Goal: Transaction & Acquisition: Purchase product/service

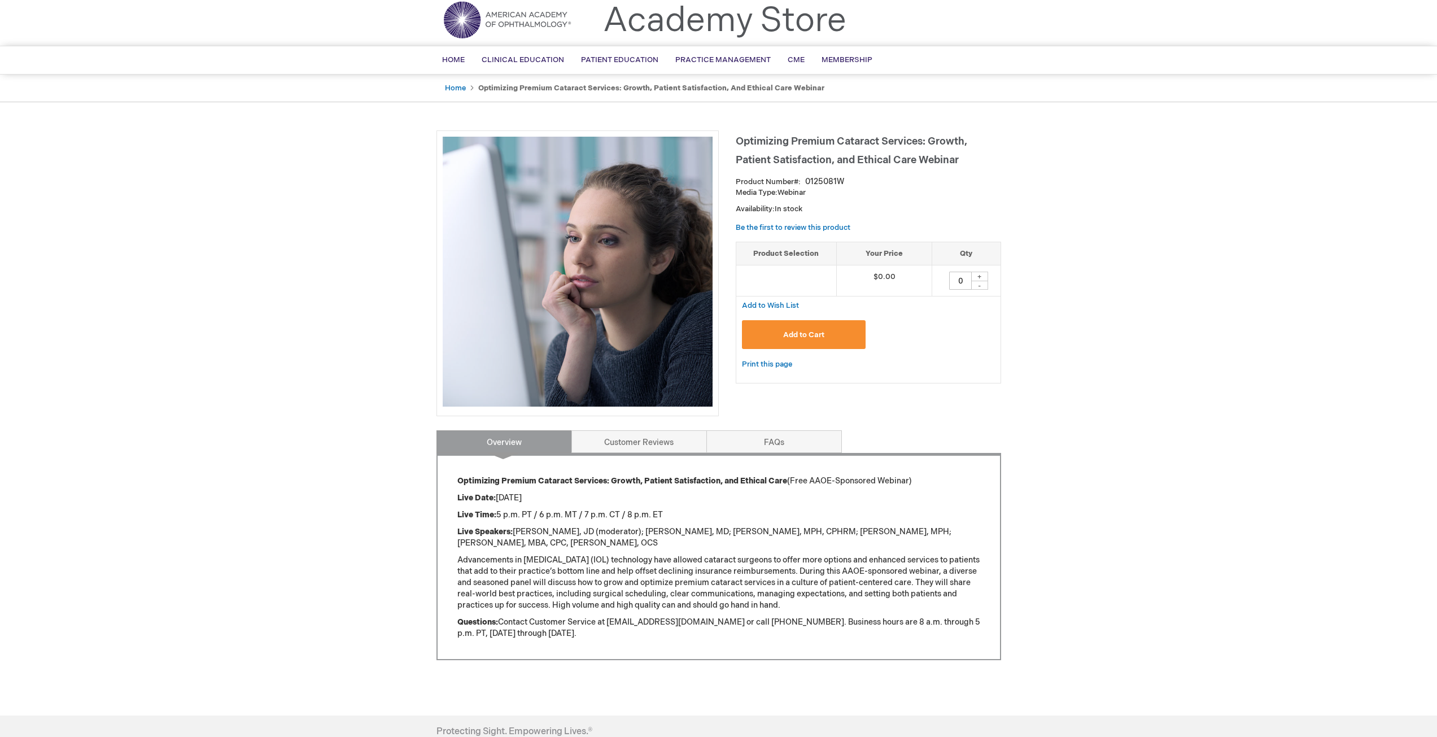
scroll to position [56, 0]
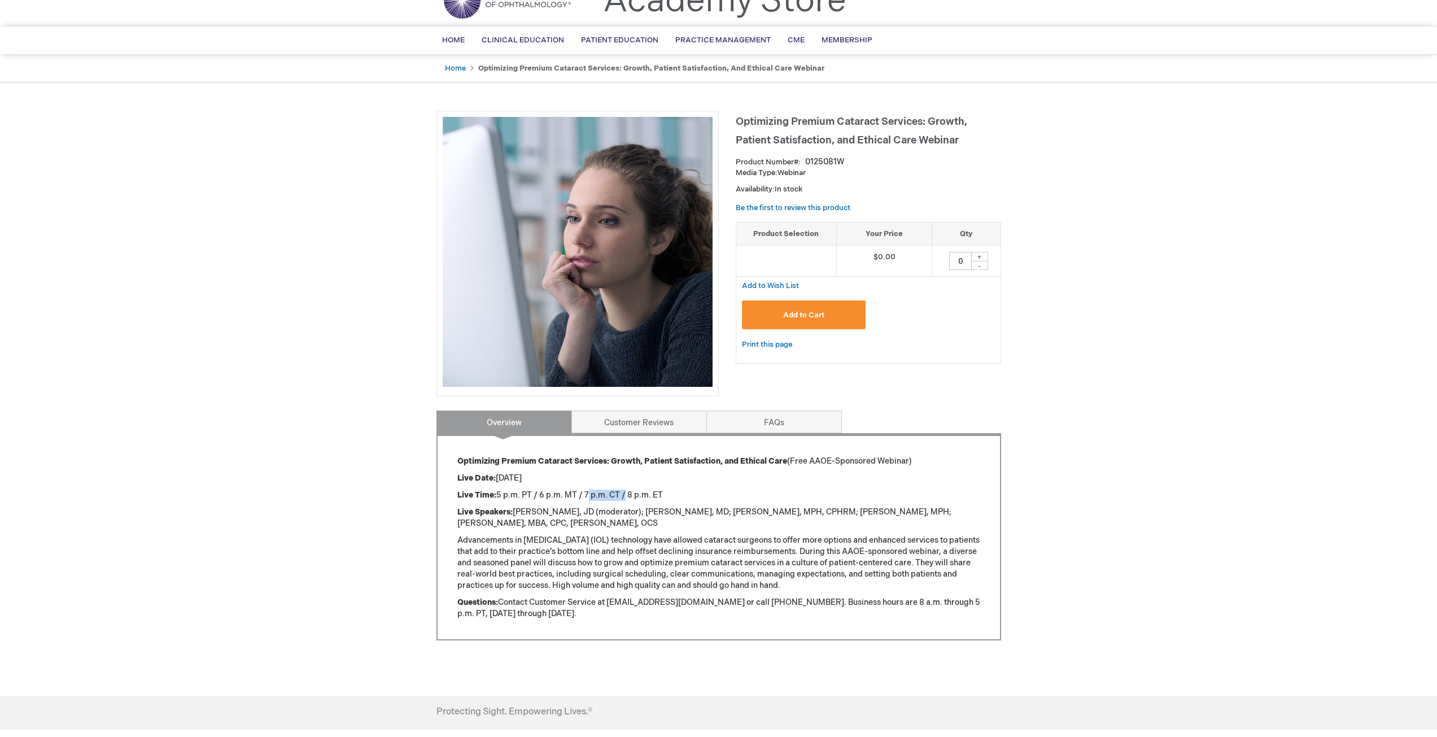
drag, startPoint x: 620, startPoint y: 498, endPoint x: 583, endPoint y: 498, distance: 36.7
click at [583, 498] on p "Live Time: 5 p.m. PT / 6 p.m. MT / 7 p.m. CT / 8 p.m. ET" at bounding box center [718, 495] width 523 height 11
click at [595, 542] on p "Advancements in [MEDICAL_DATA] (IOL) technology have allowed cataract surgeons …" at bounding box center [718, 563] width 523 height 56
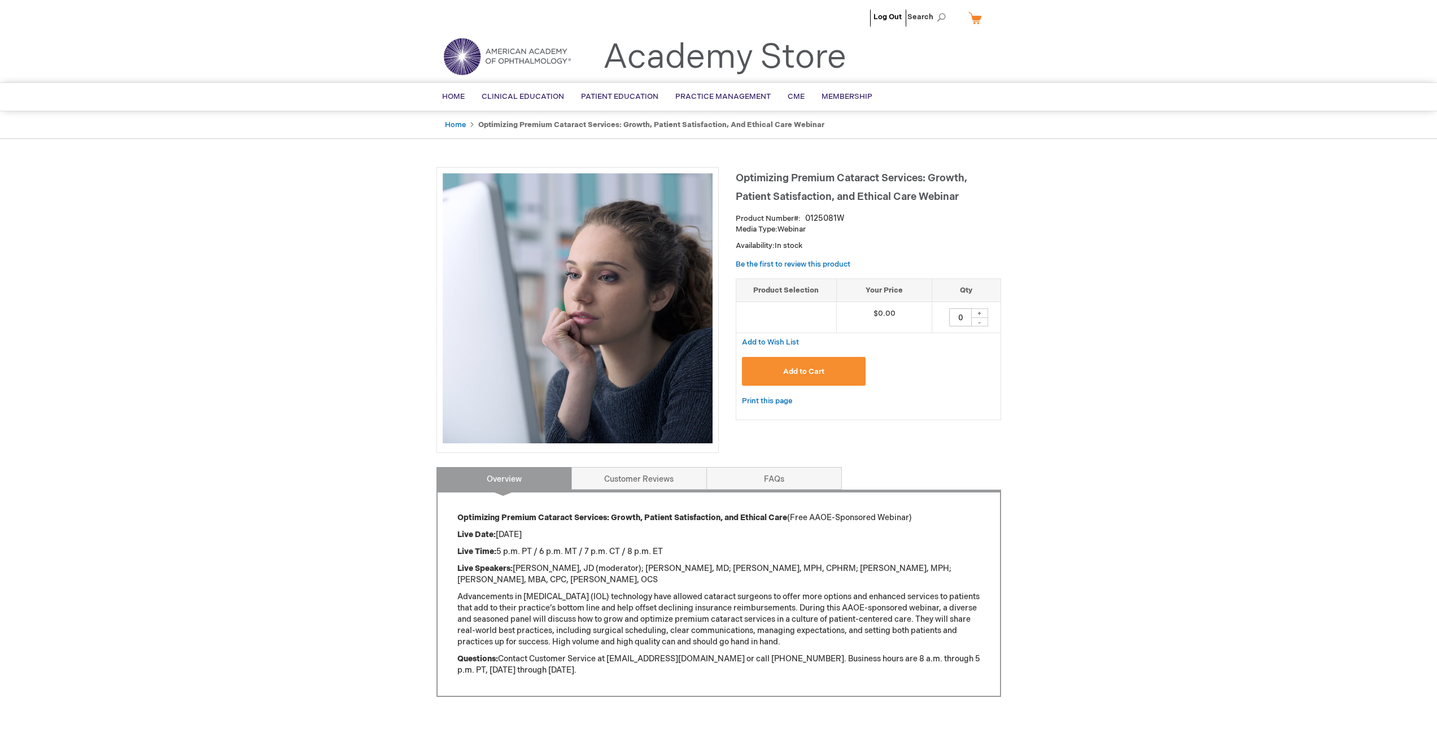
drag, startPoint x: 826, startPoint y: 367, endPoint x: 884, endPoint y: 411, distance: 73.0
click at [826, 367] on button "Add to Cart" at bounding box center [804, 371] width 124 height 29
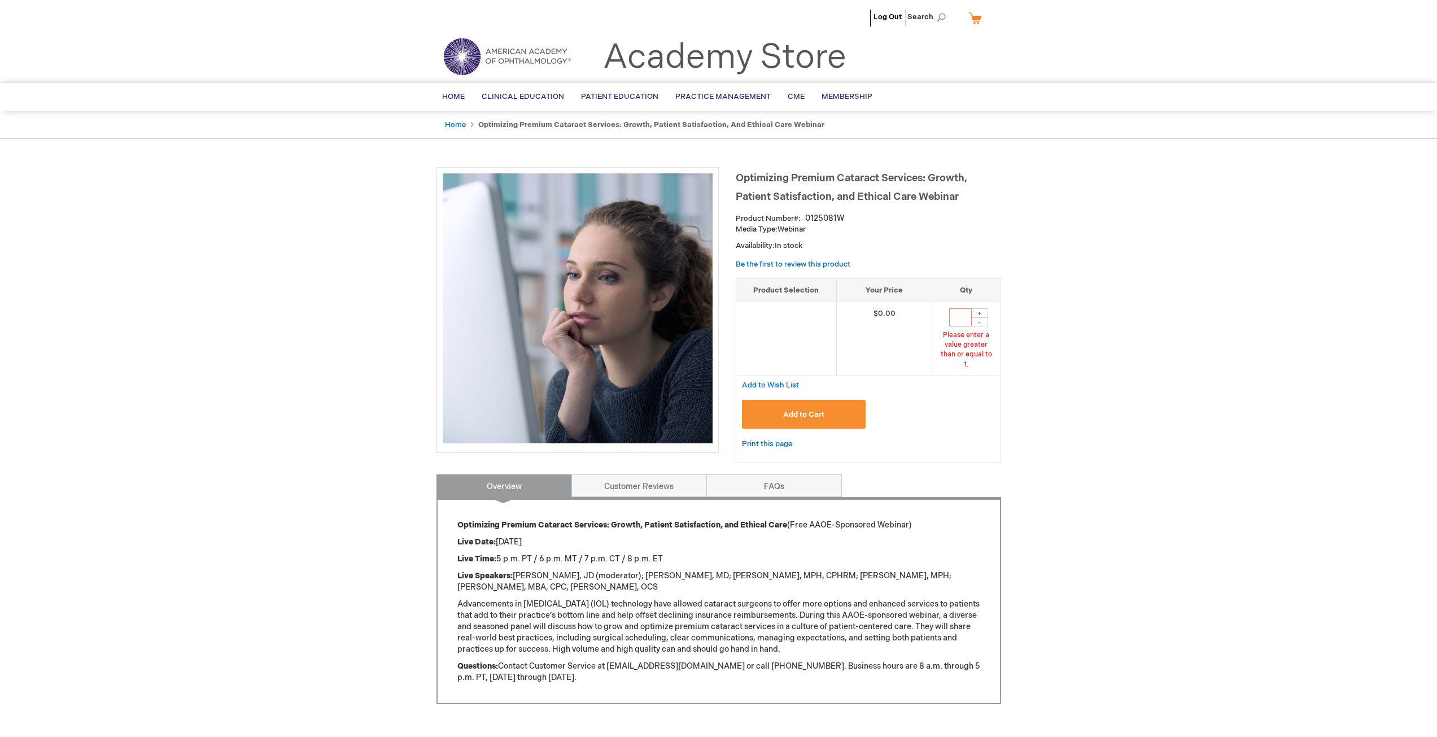
click at [976, 312] on div "+" at bounding box center [979, 313] width 17 height 10
click at [982, 313] on div "+" at bounding box center [979, 313] width 17 height 10
click at [960, 319] on input "number" at bounding box center [960, 317] width 23 height 18
type input "1"
click at [980, 400] on div "Add to Cart" at bounding box center [868, 418] width 253 height 37
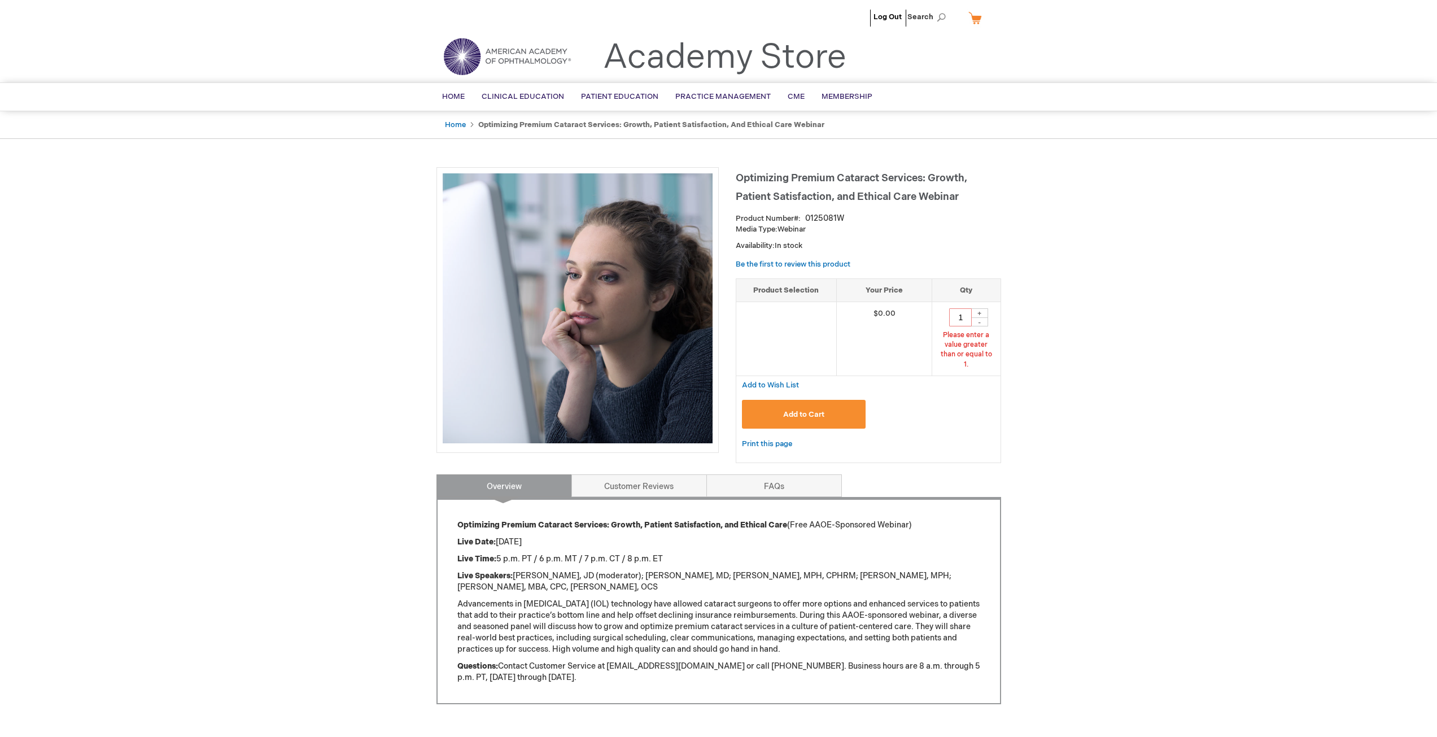
click at [788, 413] on button "Add to Cart" at bounding box center [804, 414] width 124 height 29
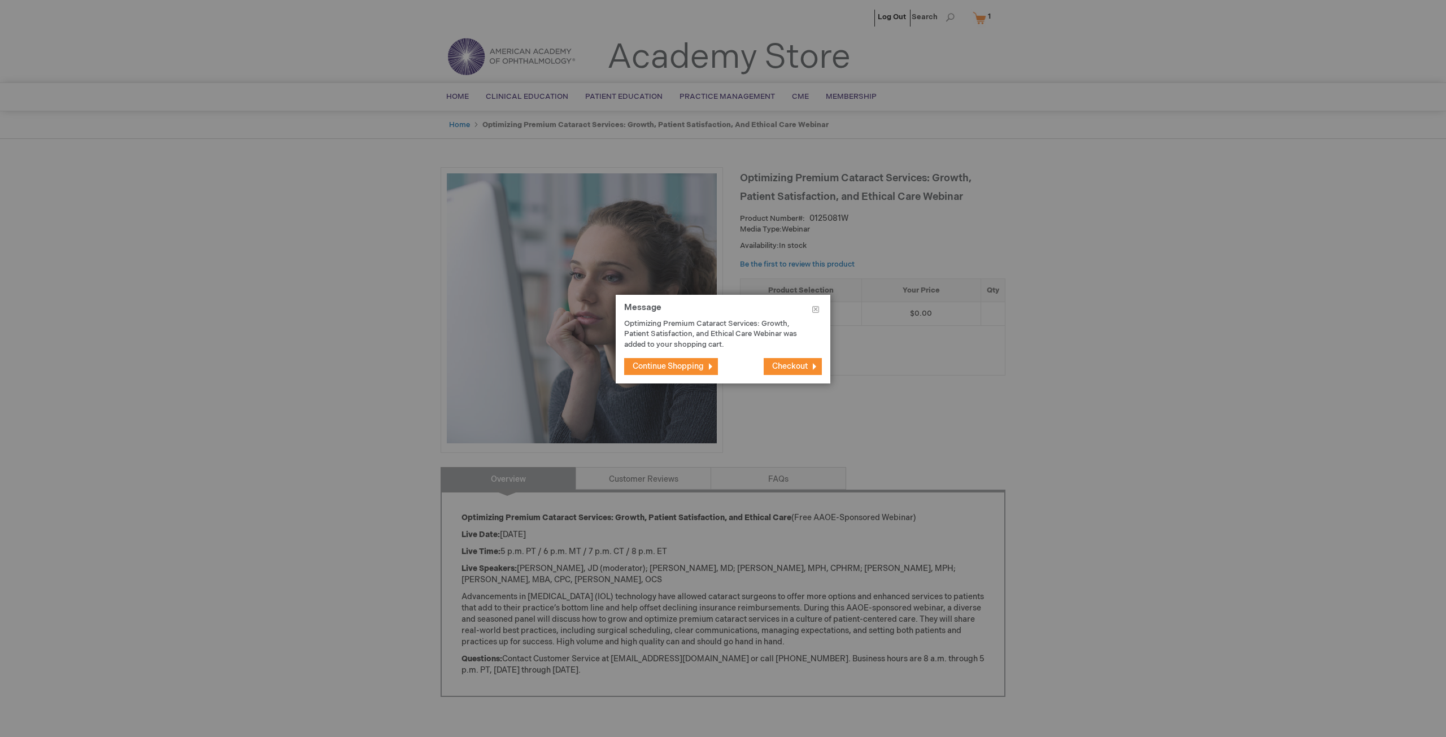
click at [652, 350] on footer "Continue Shopping Checkout" at bounding box center [723, 367] width 215 height 34
click at [805, 364] on span "Checkout" at bounding box center [790, 366] width 36 height 10
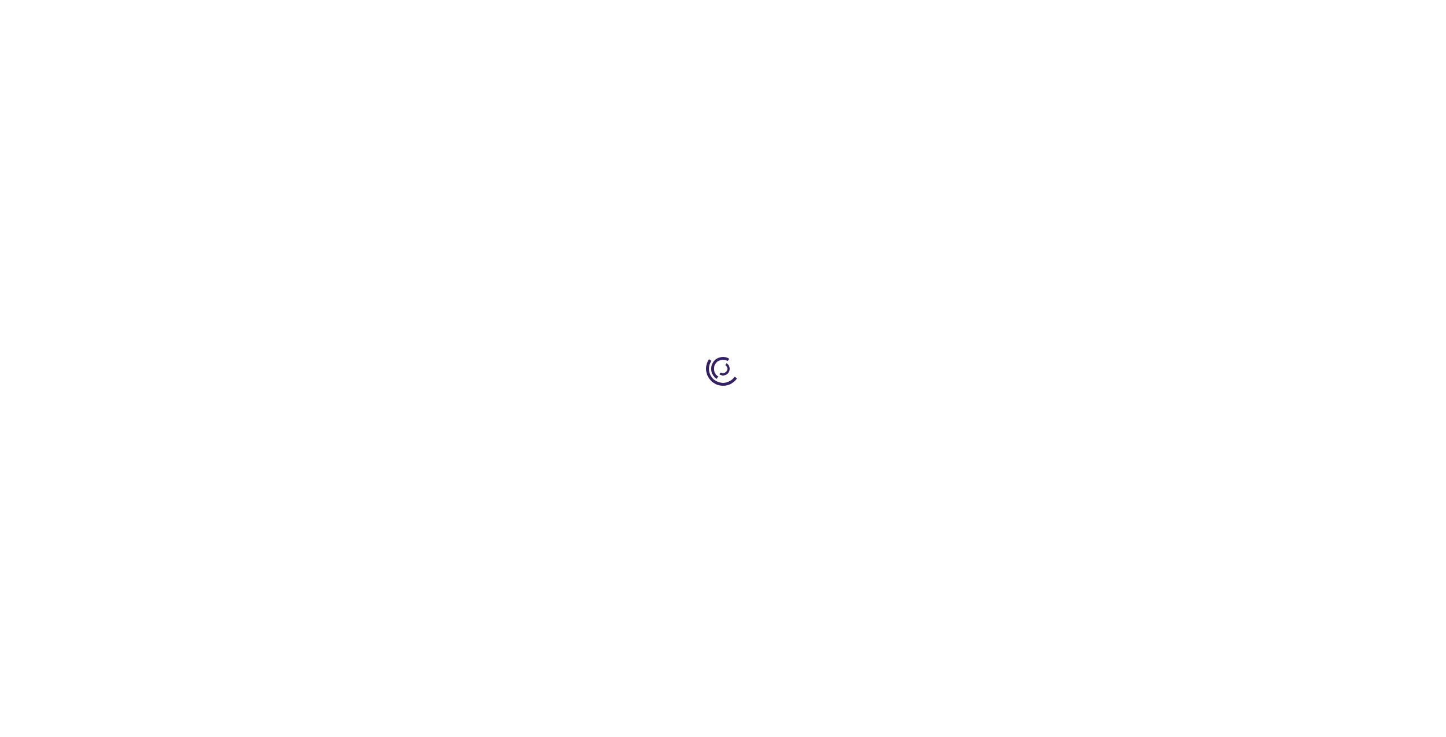
select select "US"
select select "64"
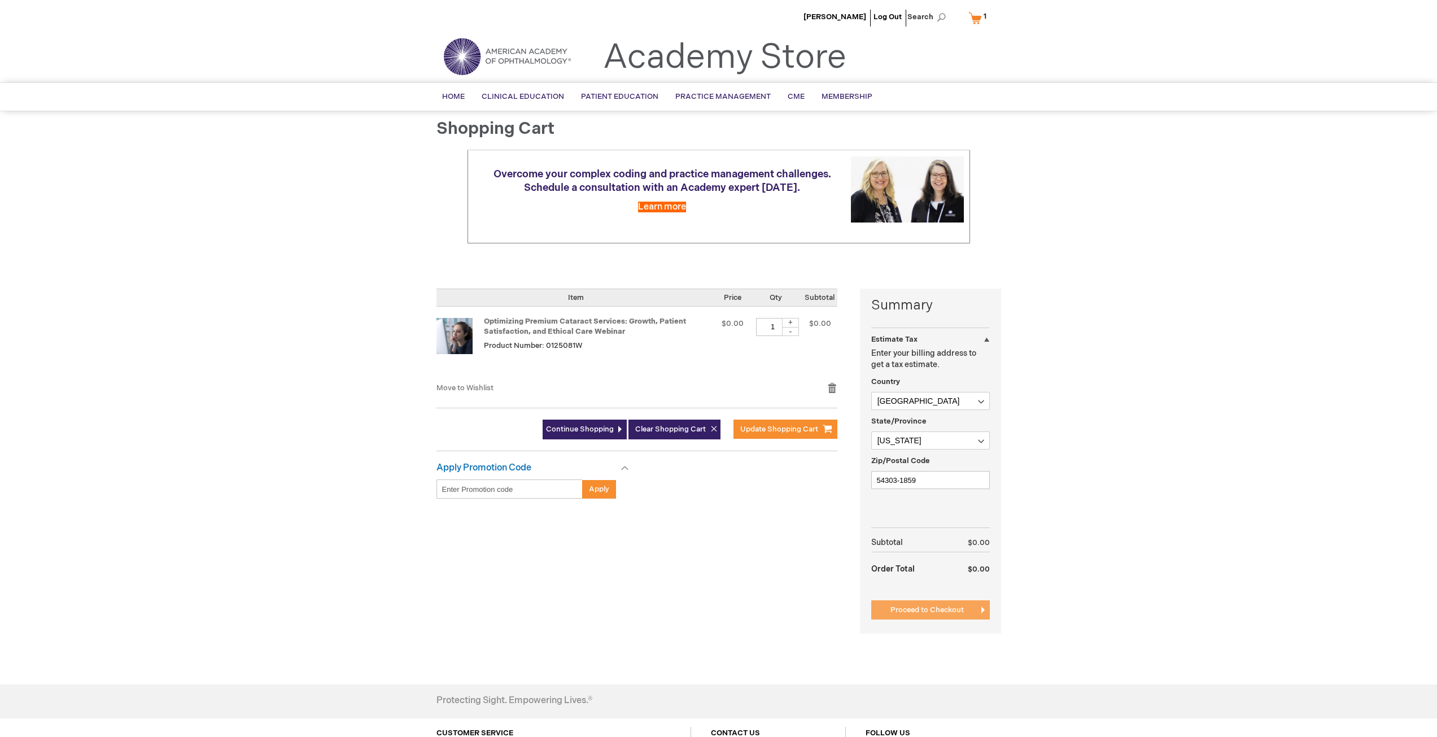
click at [933, 610] on span "Proceed to Checkout" at bounding box center [927, 609] width 73 height 9
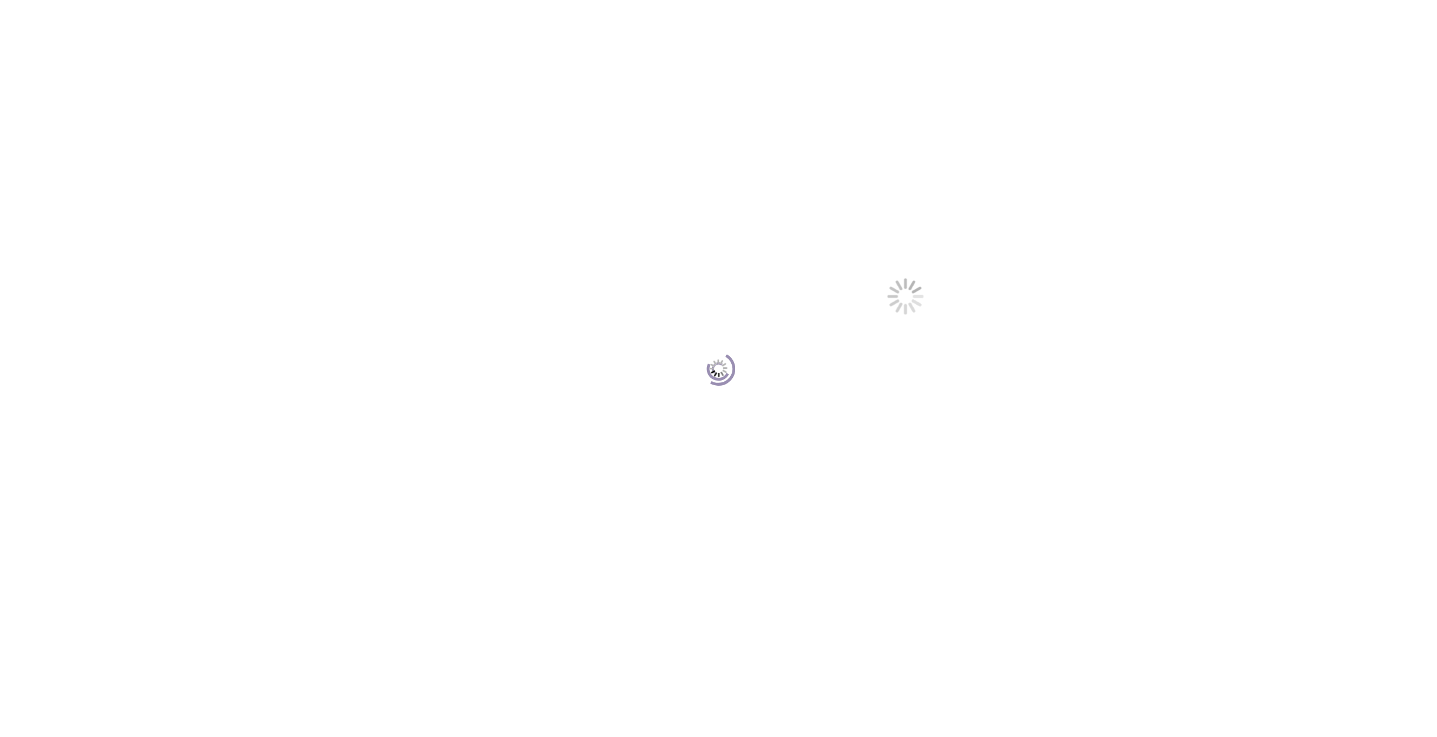
scroll to position [155, 0]
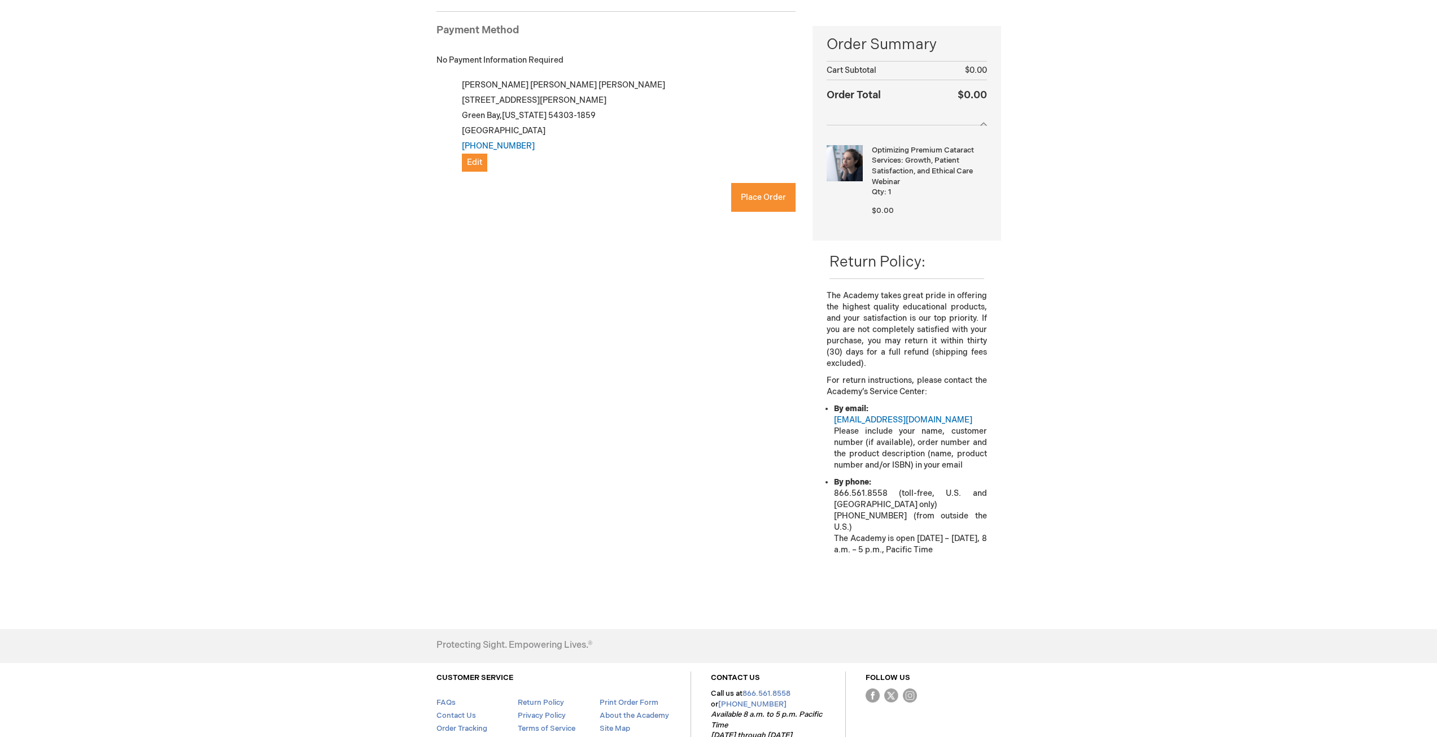
checkbox input "true"
click at [773, 203] on button "Place Order" at bounding box center [763, 197] width 64 height 29
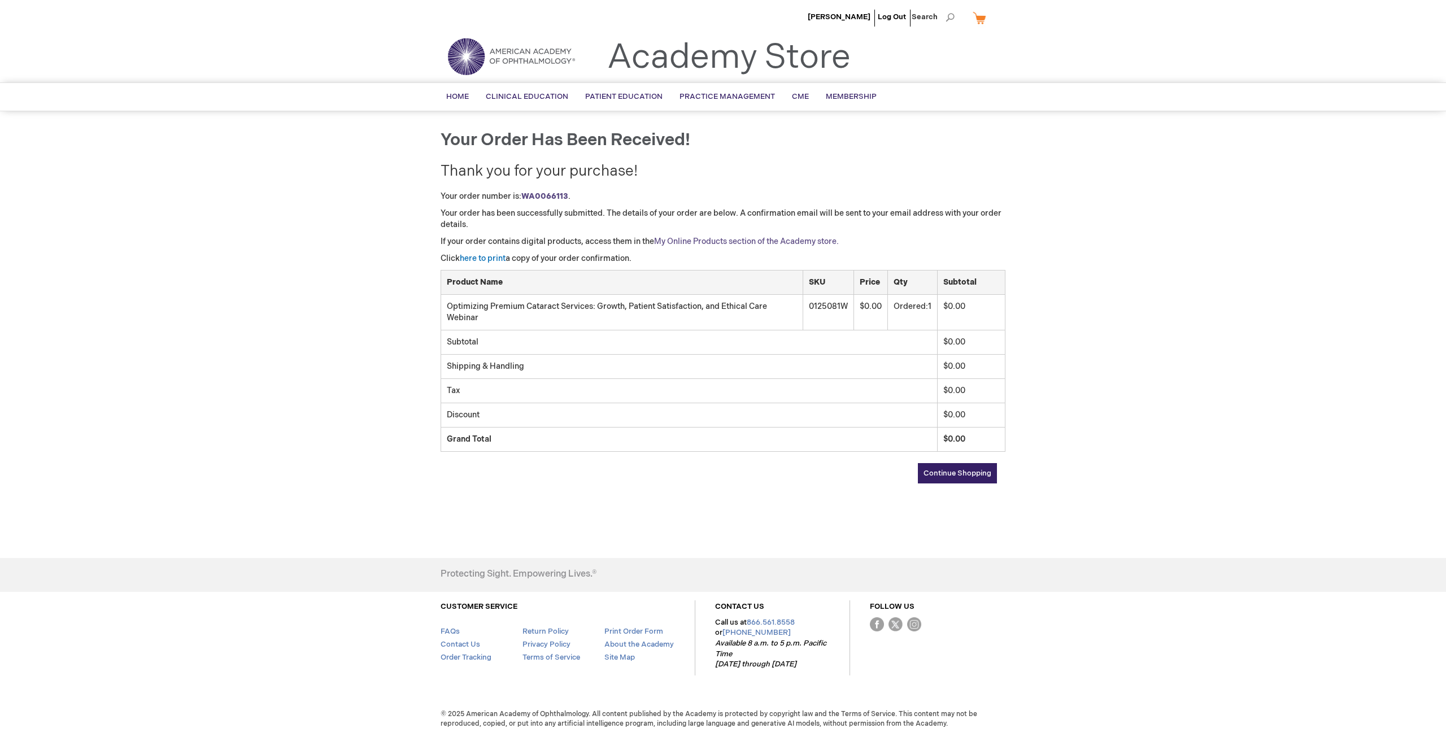
click at [726, 242] on link "My Online Products section of the Academy store." at bounding box center [746, 242] width 185 height 10
